Goal: Information Seeking & Learning: Learn about a topic

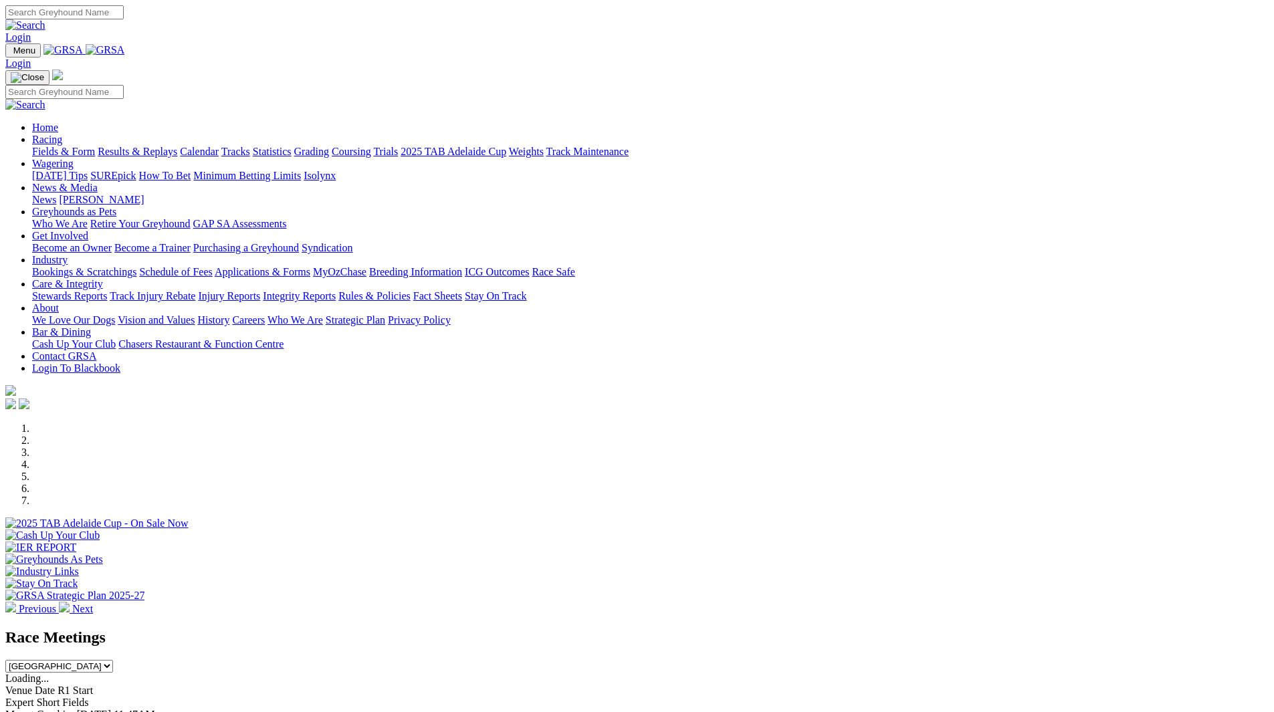
click at [62, 134] on link "Racing" at bounding box center [47, 139] width 30 height 11
click at [95, 146] on link "Fields & Form" at bounding box center [63, 151] width 63 height 11
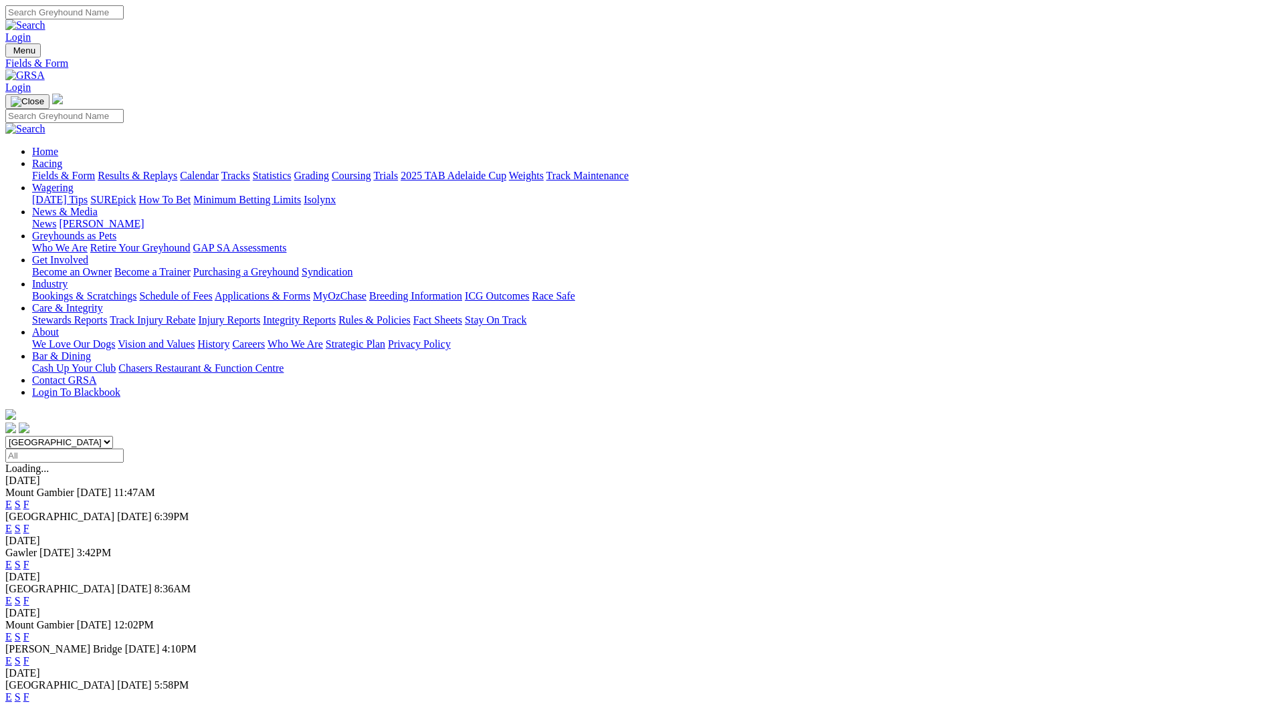
click at [124, 449] on input "Select date" at bounding box center [64, 456] width 118 height 14
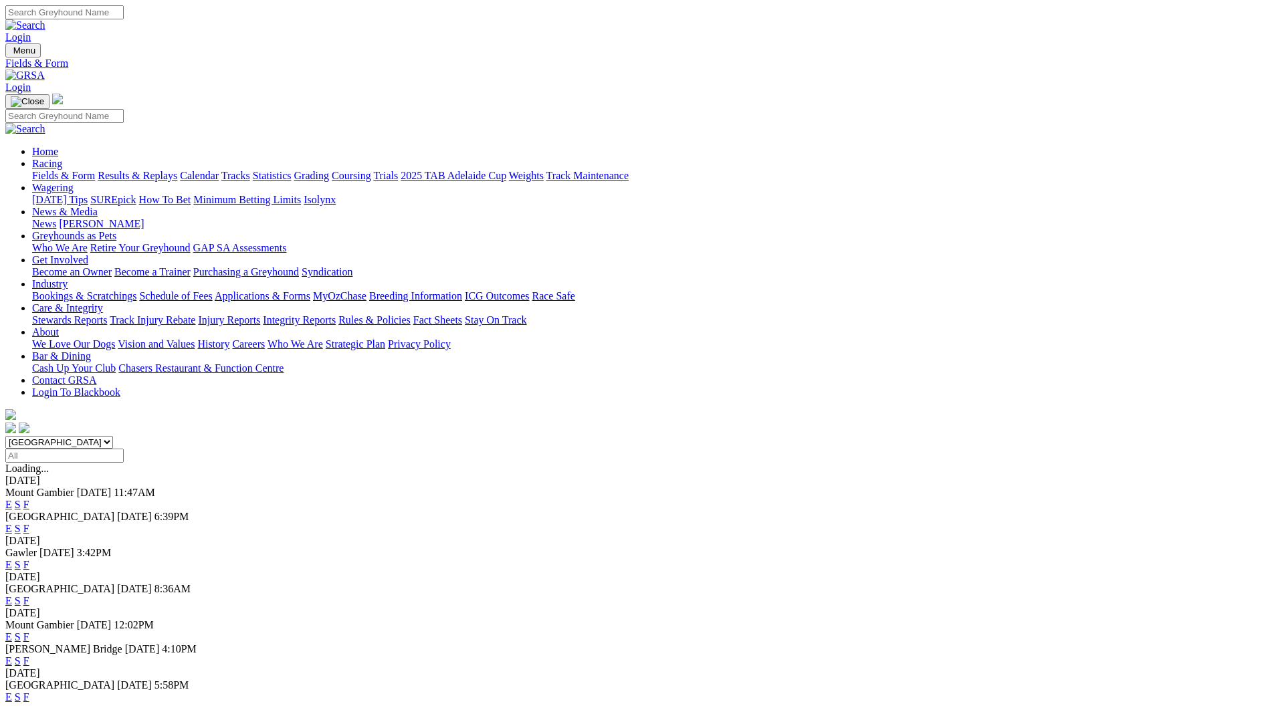
type input "Sunday, 27 Oct 2024"
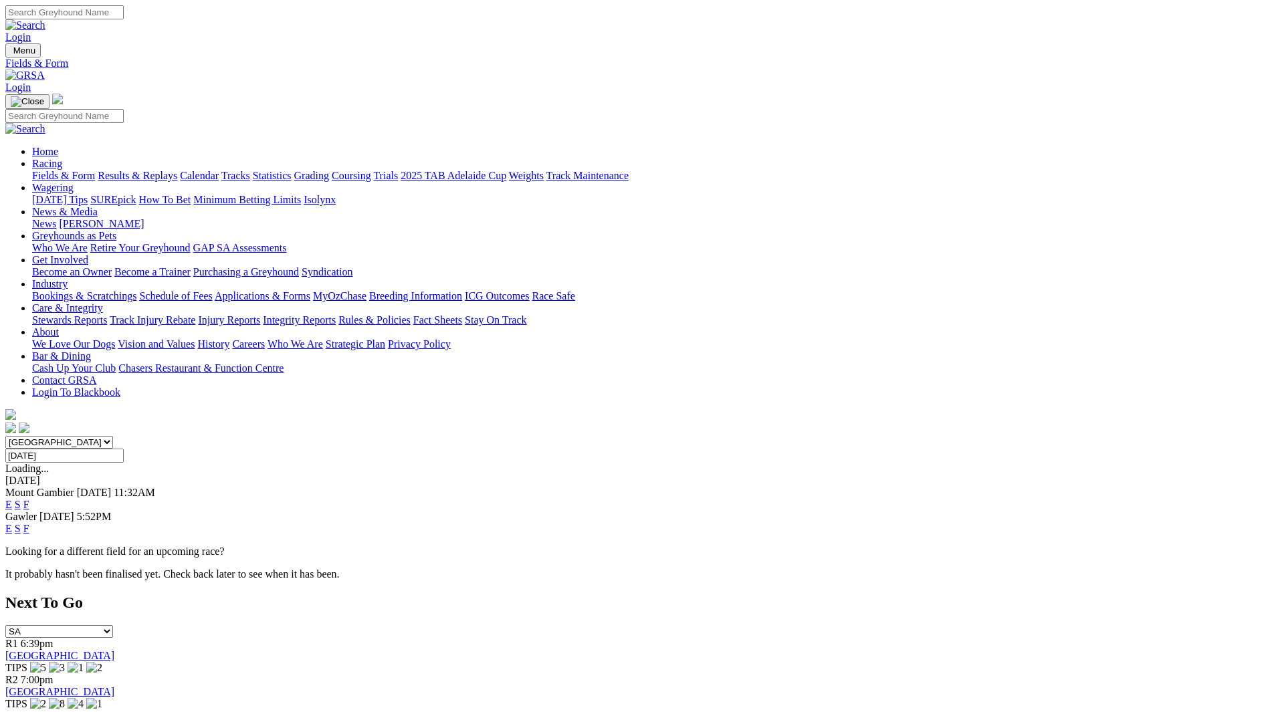
click at [29, 523] on link "F" at bounding box center [26, 528] width 6 height 11
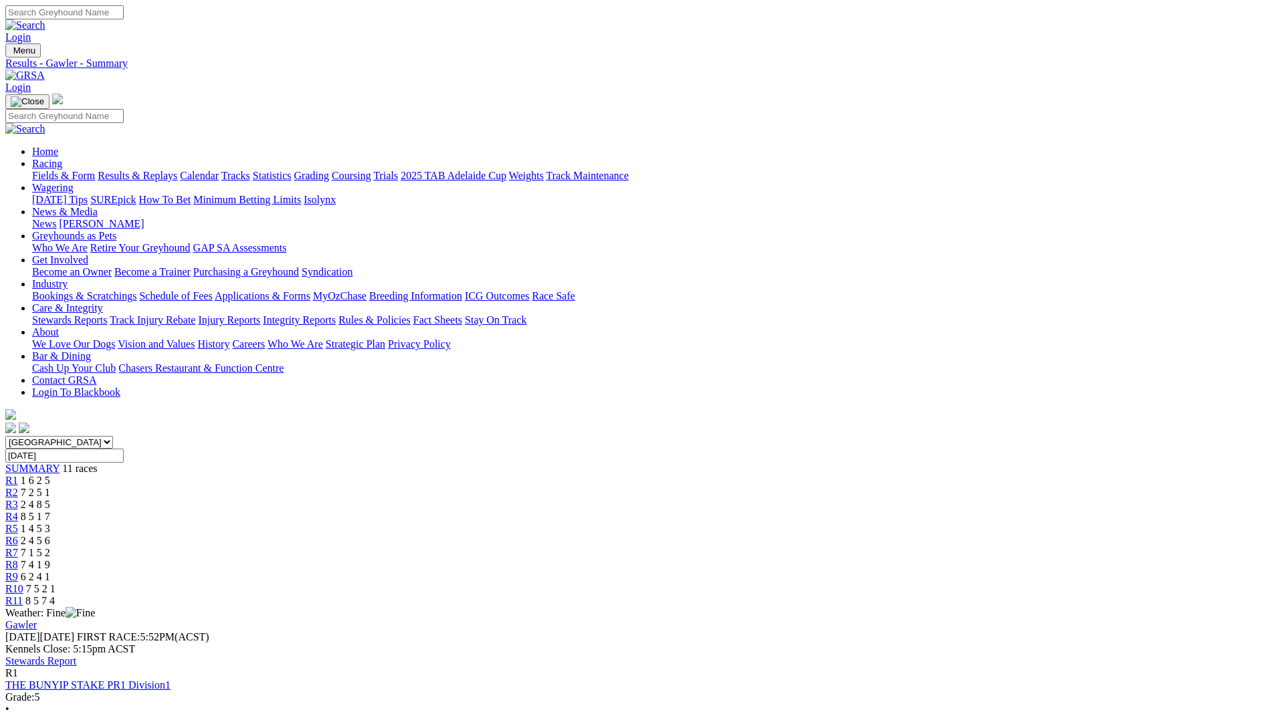
click at [124, 449] on input "Sunday, 27 Oct 2024" at bounding box center [64, 456] width 118 height 14
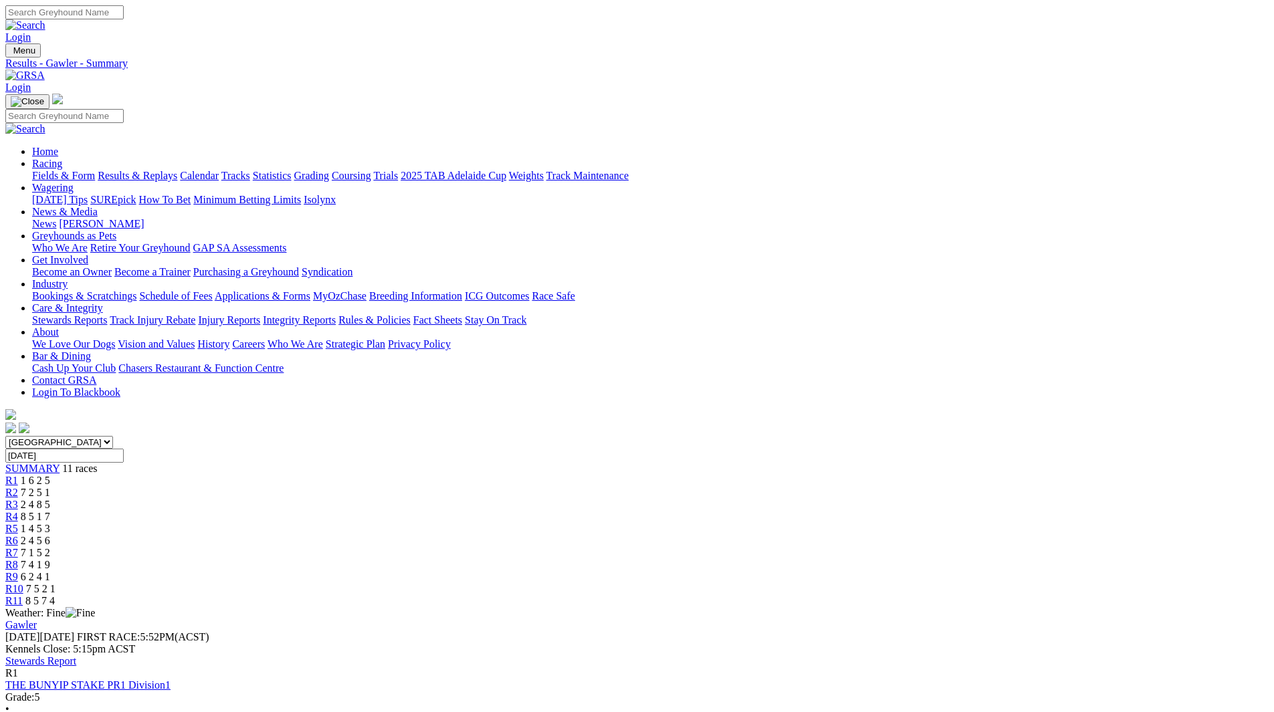
type input "Sunday, 27 Jul 2025"
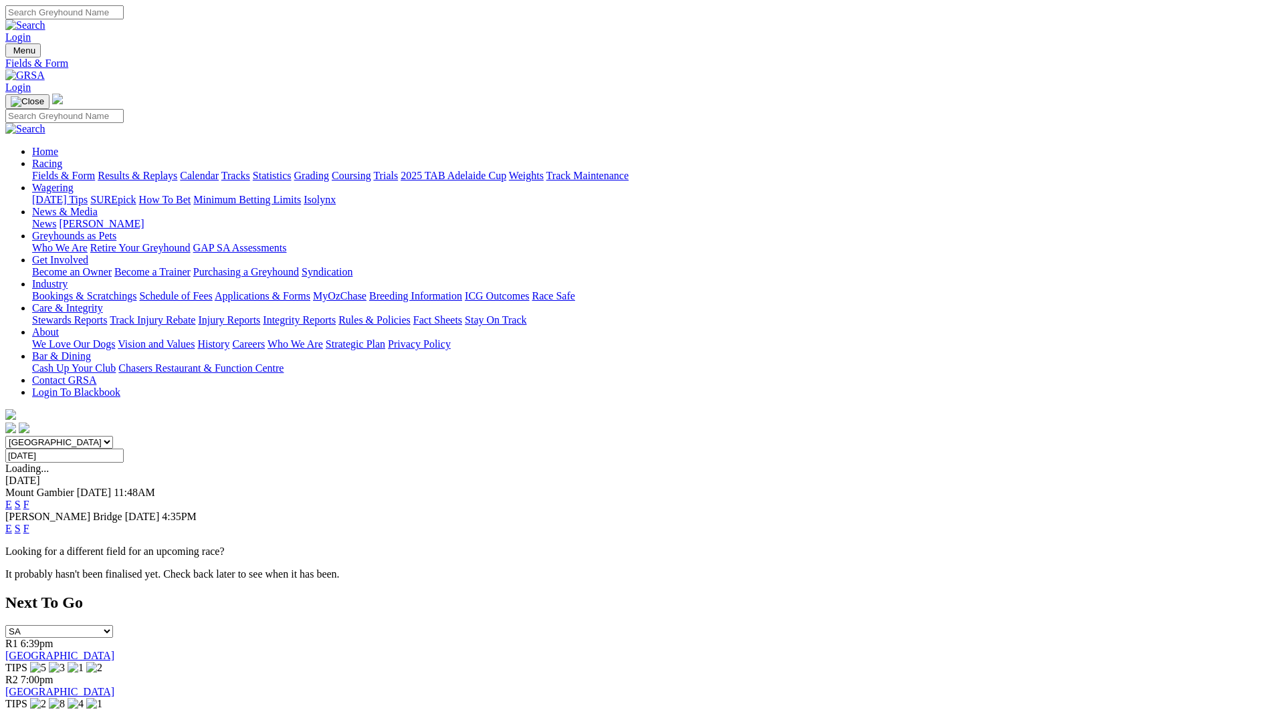
click at [124, 449] on input "Sunday, 27 Jul 2025" at bounding box center [64, 456] width 118 height 14
click at [124, 449] on input "Sunday, 20 Jul 2025" at bounding box center [64, 456] width 118 height 14
click at [124, 449] on input "Sunday, 13 Jul 2025" at bounding box center [64, 456] width 118 height 14
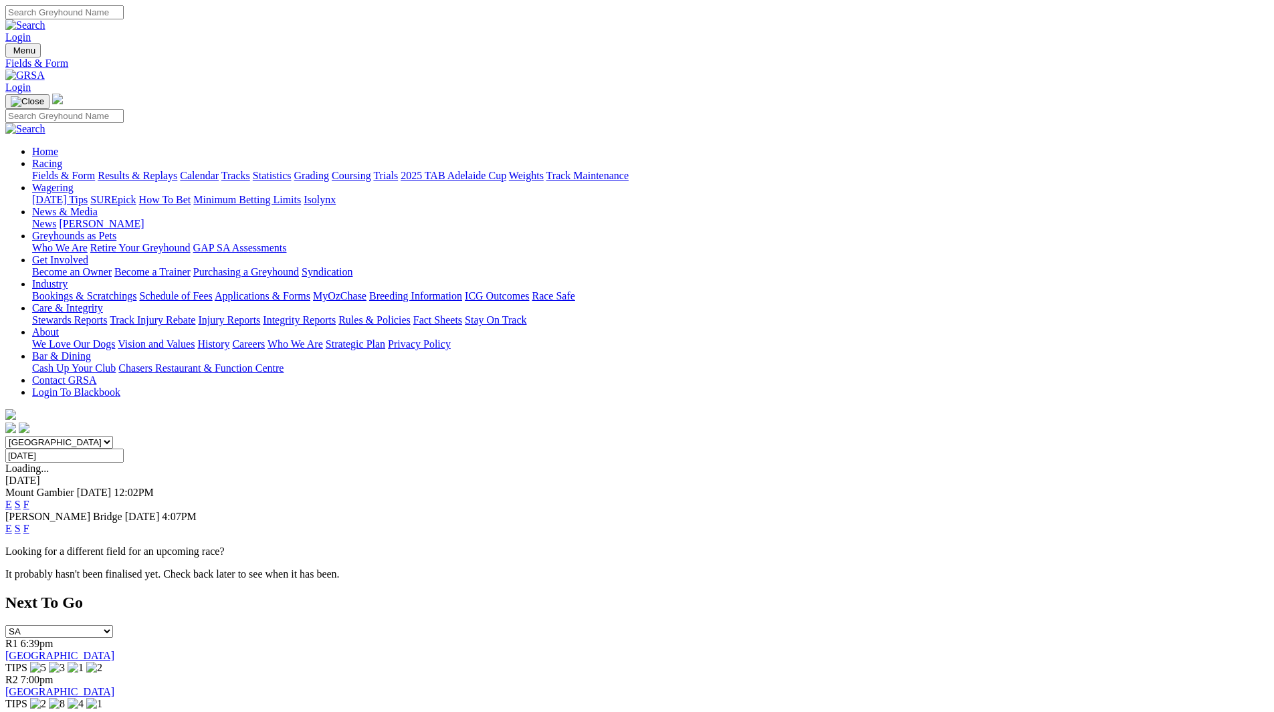
click at [124, 449] on input "Sunday, 6 Jul 2025" at bounding box center [64, 456] width 118 height 14
type input "Sunday, 29 Jun 2025"
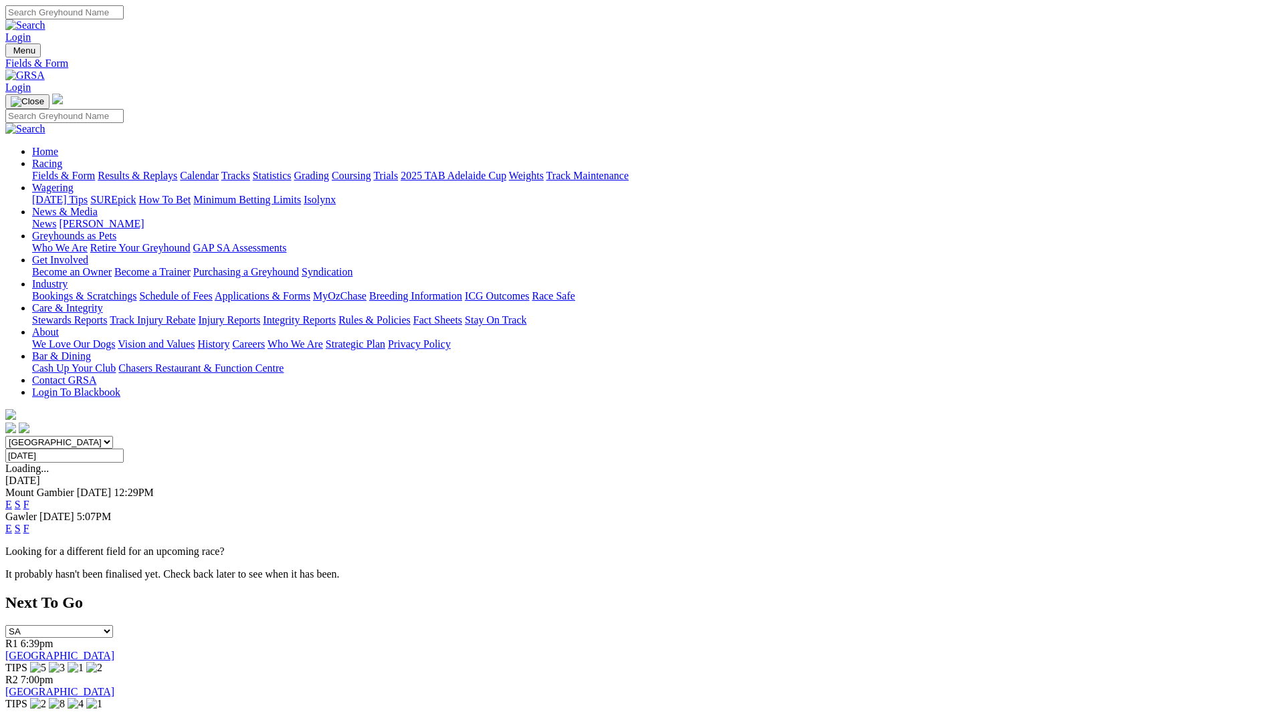
click at [29, 523] on link "F" at bounding box center [26, 528] width 6 height 11
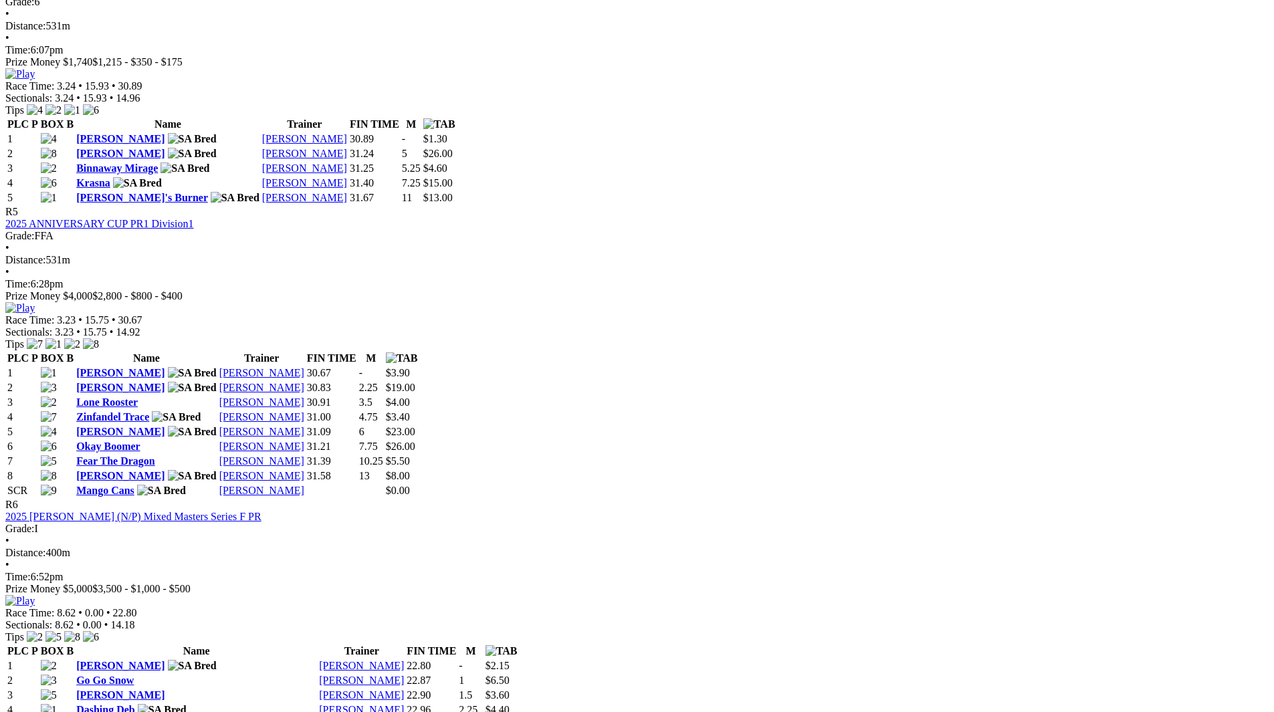
scroll to position [1493, 0]
